Goal: Task Accomplishment & Management: Manage account settings

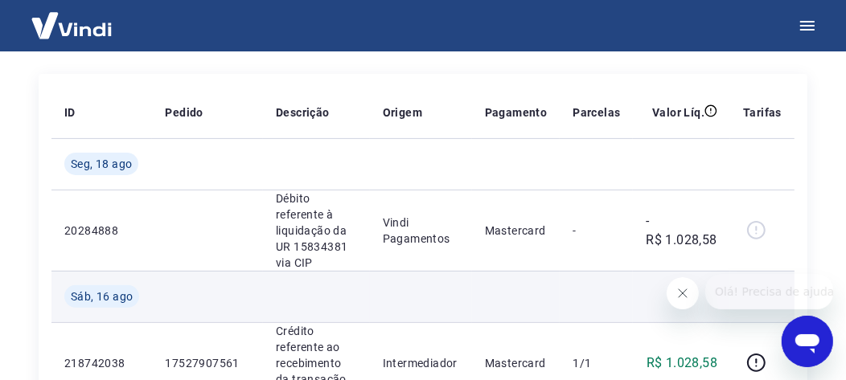
scroll to position [241, 0]
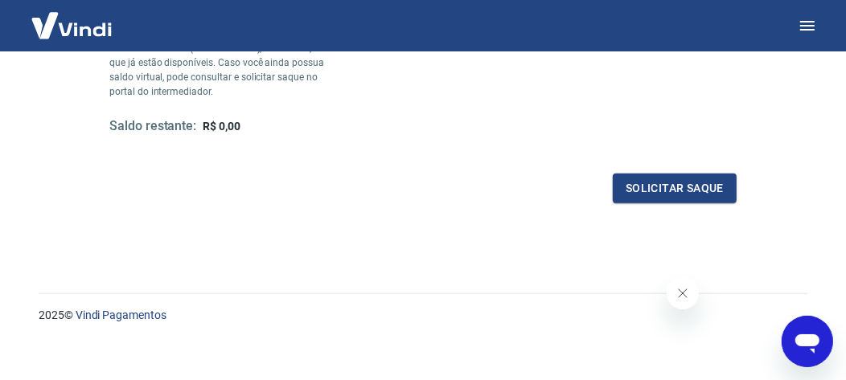
scroll to position [427, 0]
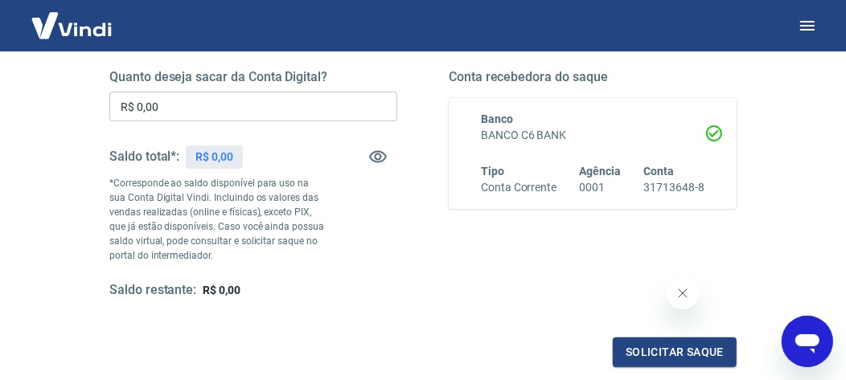
scroll to position [321, 0]
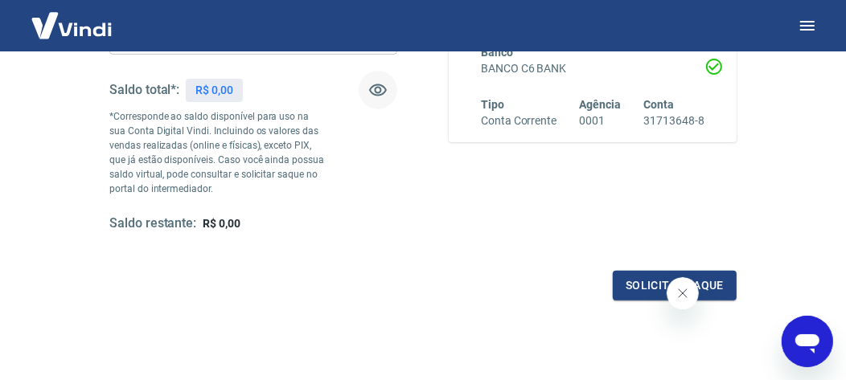
click at [378, 89] on icon "button" at bounding box center [377, 89] width 19 height 19
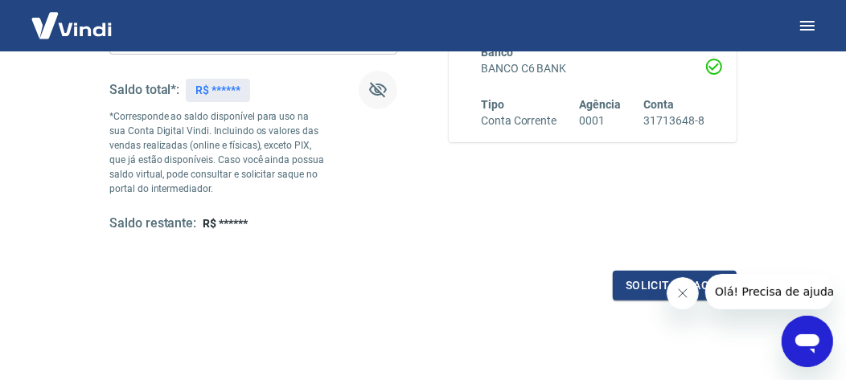
click at [376, 90] on icon "button" at bounding box center [378, 90] width 18 height 15
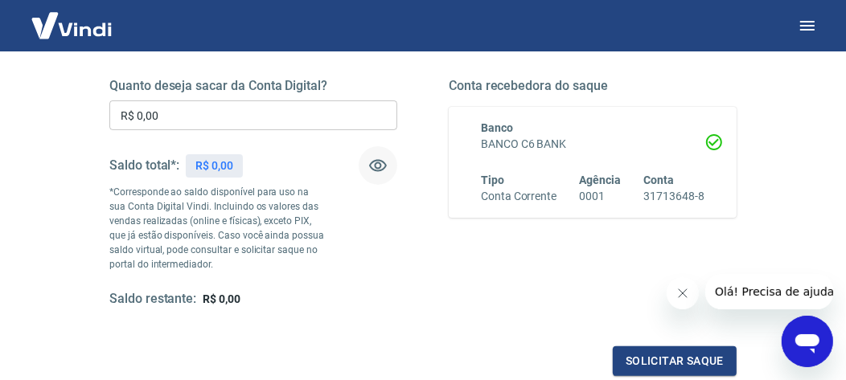
scroll to position [266, 0]
